Goal: Task Accomplishment & Management: Manage account settings

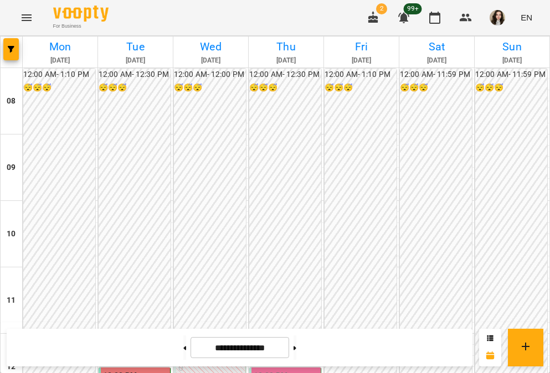
scroll to position [301, 0]
click at [296, 351] on button at bounding box center [294, 347] width 3 height 24
click at [183, 344] on button at bounding box center [184, 347] width 3 height 24
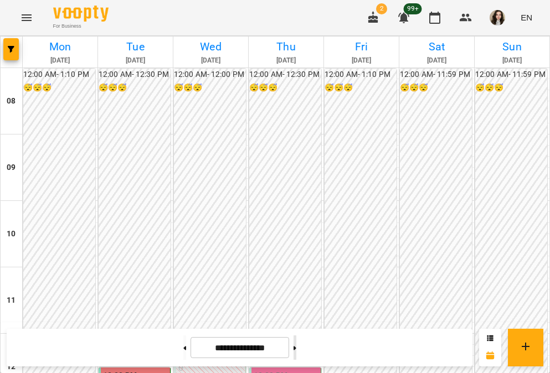
click at [296, 352] on button at bounding box center [294, 347] width 3 height 24
click at [296, 345] on button at bounding box center [294, 347] width 3 height 24
click at [183, 353] on button at bounding box center [184, 347] width 3 height 24
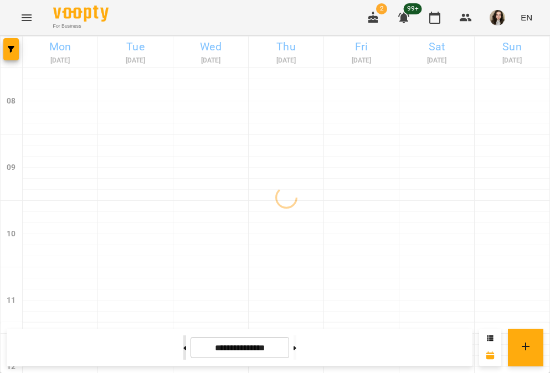
click at [183, 353] on button at bounding box center [184, 347] width 3 height 24
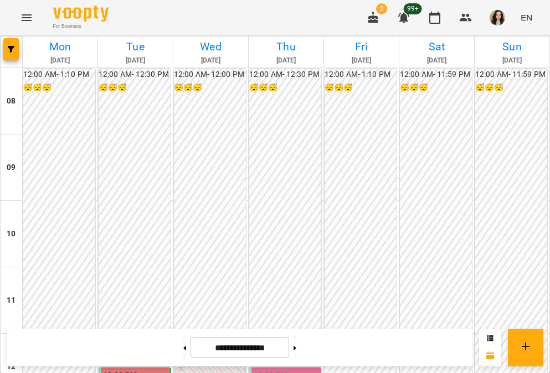
scroll to position [199, 0]
click at [375, 19] on icon "button" at bounding box center [372, 17] width 13 height 13
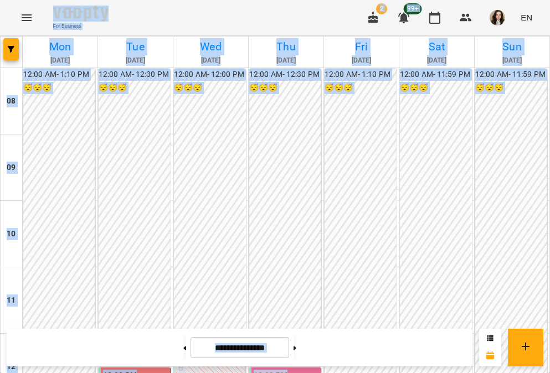
click at [375, 19] on icon "button" at bounding box center [372, 17] width 13 height 13
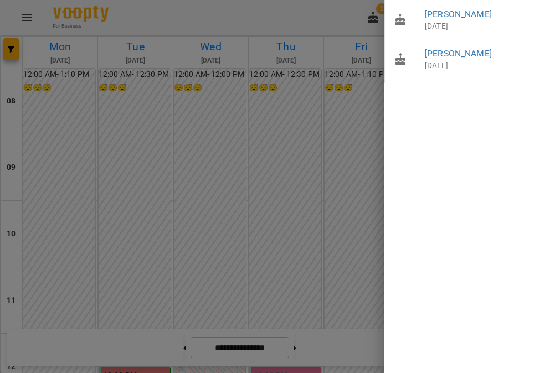
click at [345, 15] on div at bounding box center [275, 186] width 550 height 373
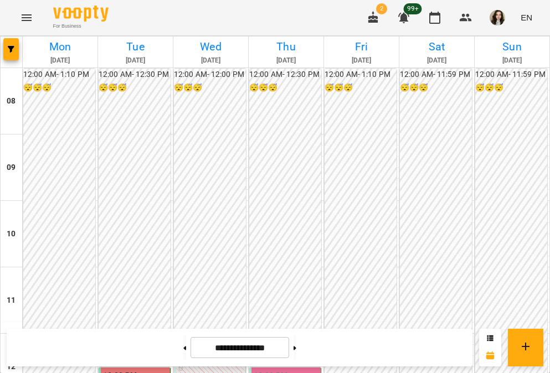
scroll to position [299, 0]
click at [296, 348] on icon at bounding box center [294, 348] width 3 height 4
click at [296, 359] on button at bounding box center [294, 347] width 3 height 24
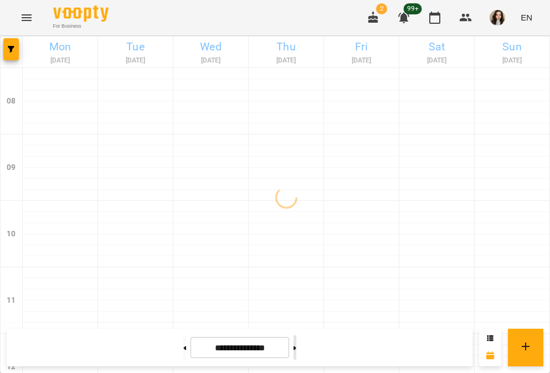
click at [296, 359] on button at bounding box center [294, 347] width 3 height 24
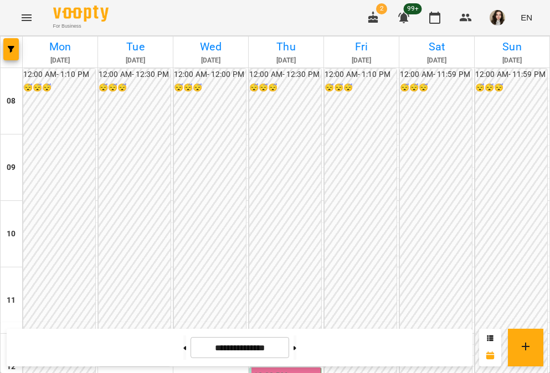
scroll to position [267, 0]
click at [183, 342] on button at bounding box center [184, 347] width 3 height 24
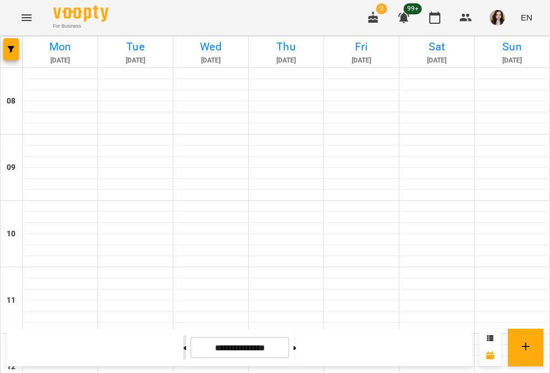
click at [183, 342] on button at bounding box center [184, 347] width 3 height 24
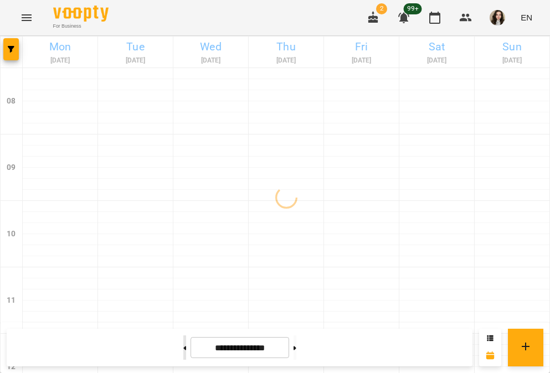
click at [183, 342] on button at bounding box center [184, 347] width 3 height 24
type input "**********"
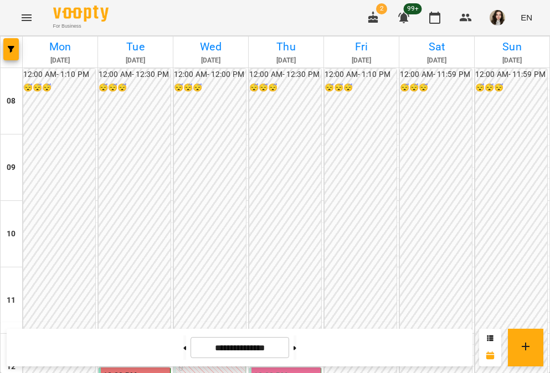
scroll to position [227, 0]
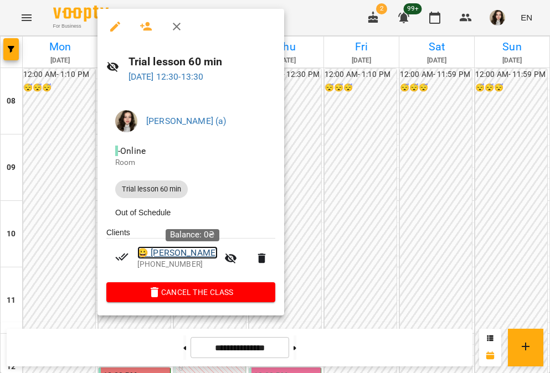
click at [206, 256] on link "😀 [PERSON_NAME]" at bounding box center [177, 252] width 80 height 13
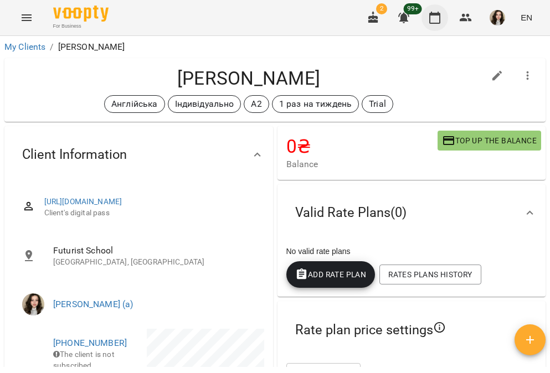
click at [441, 12] on icon "button" at bounding box center [434, 17] width 13 height 13
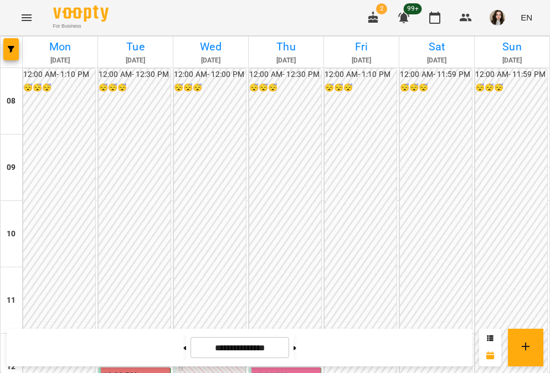
scroll to position [167, 0]
click at [376, 17] on icon "button" at bounding box center [373, 17] width 10 height 12
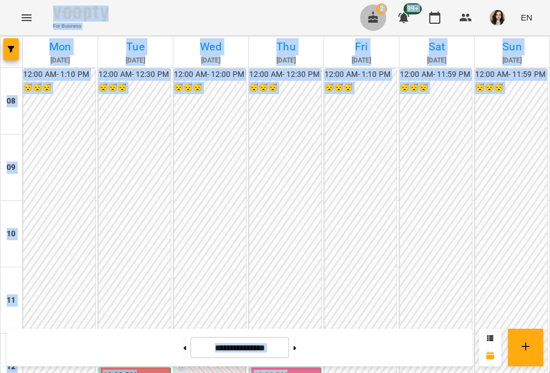
click at [376, 17] on icon "button" at bounding box center [373, 17] width 10 height 12
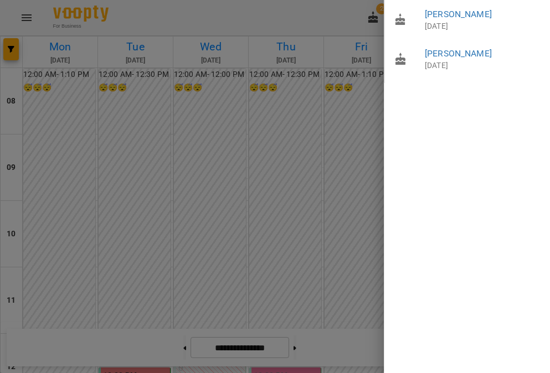
click at [330, 13] on div at bounding box center [275, 186] width 550 height 373
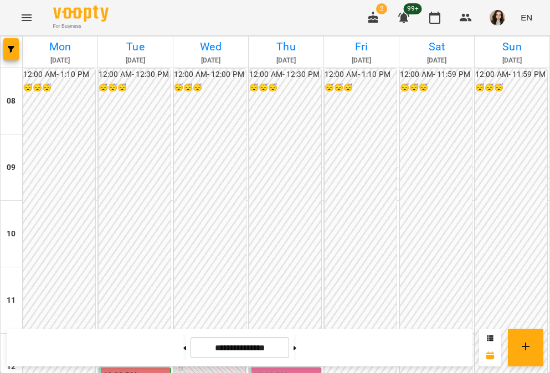
scroll to position [338, 0]
